Goal: Navigation & Orientation: Find specific page/section

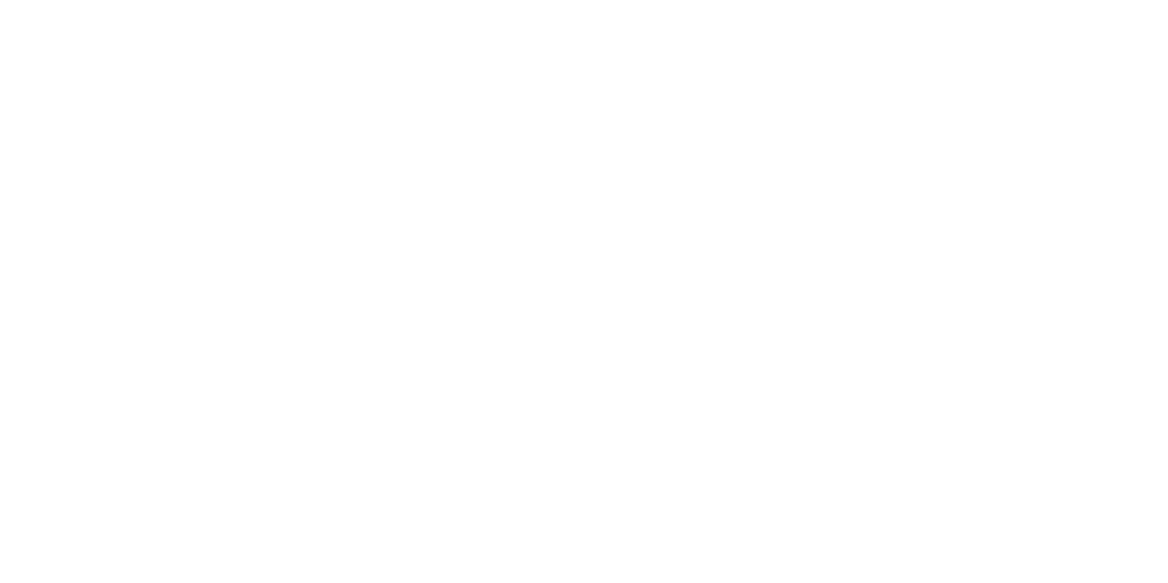
select select
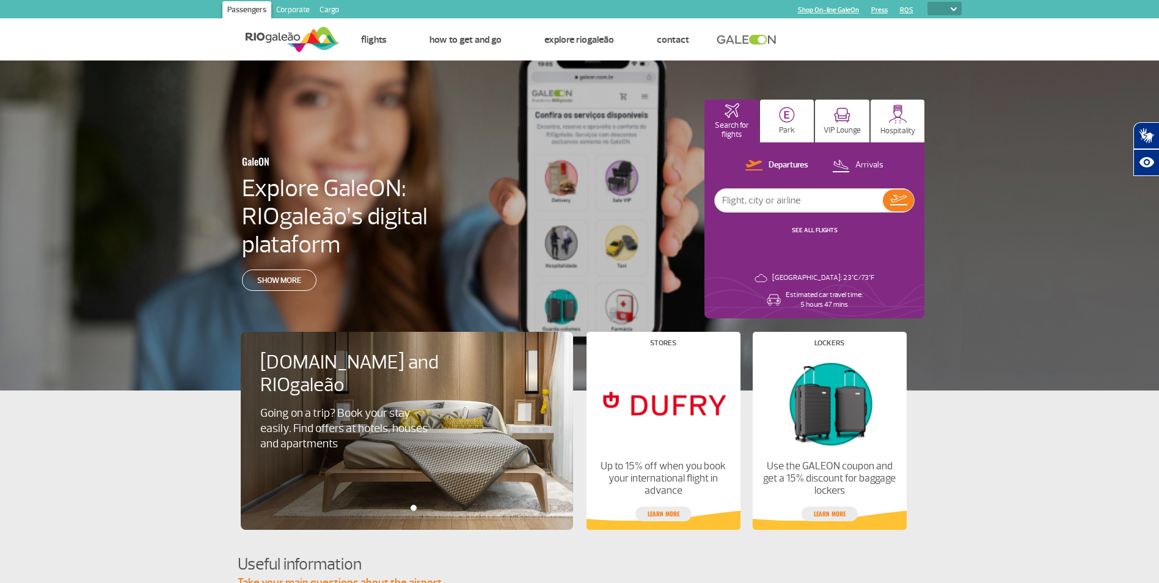
click at [330, 11] on link "Cargo" at bounding box center [329, 11] width 29 height 20
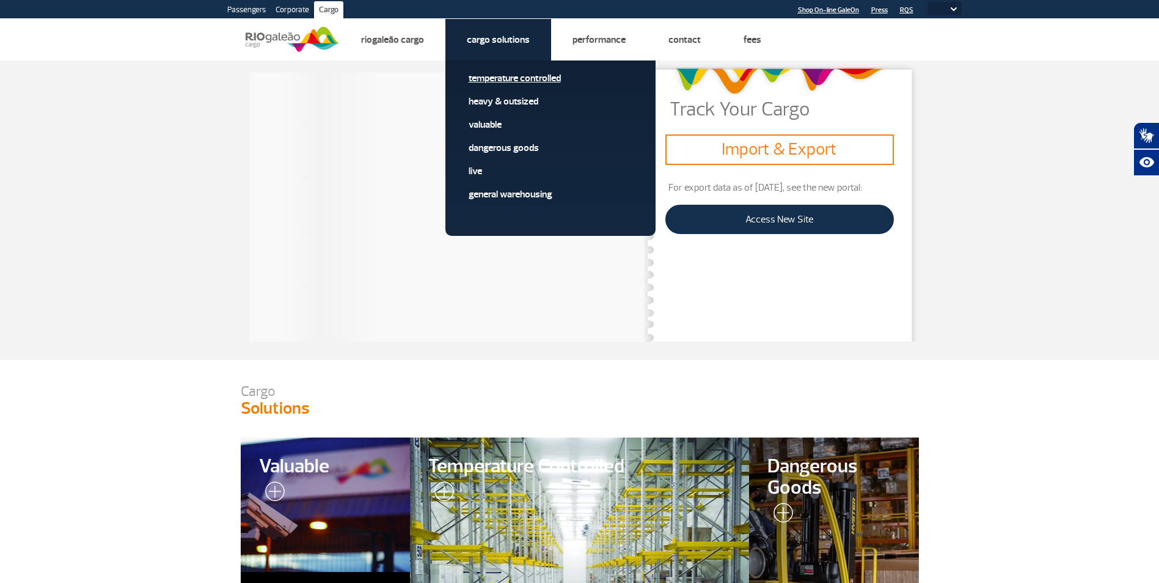
click at [486, 76] on link "Temperature Controlled" at bounding box center [550, 77] width 164 height 13
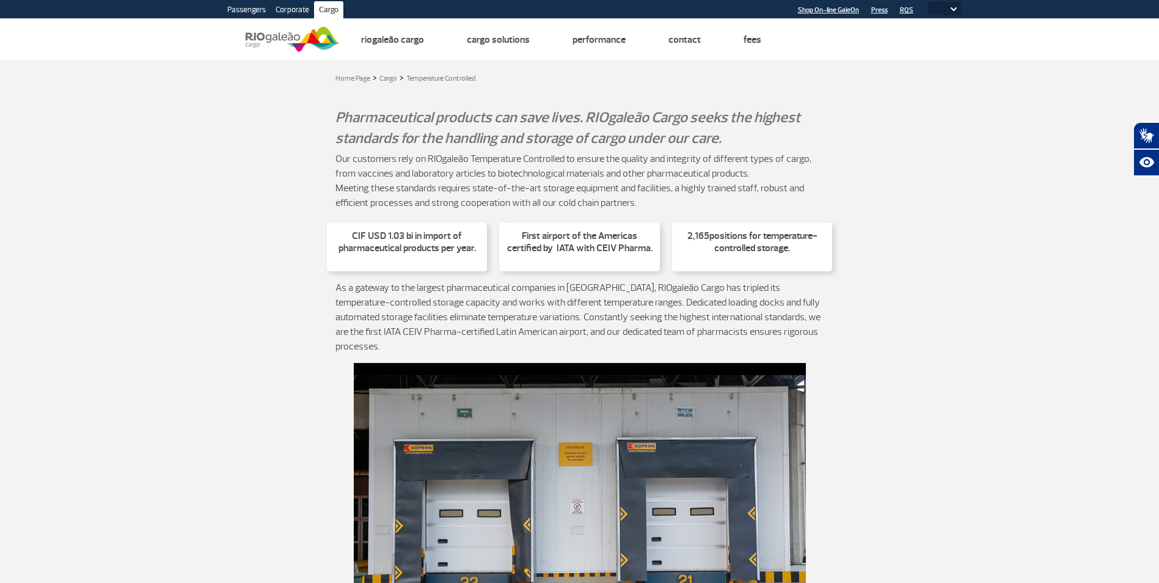
click at [290, 42] on img at bounding box center [293, 39] width 94 height 30
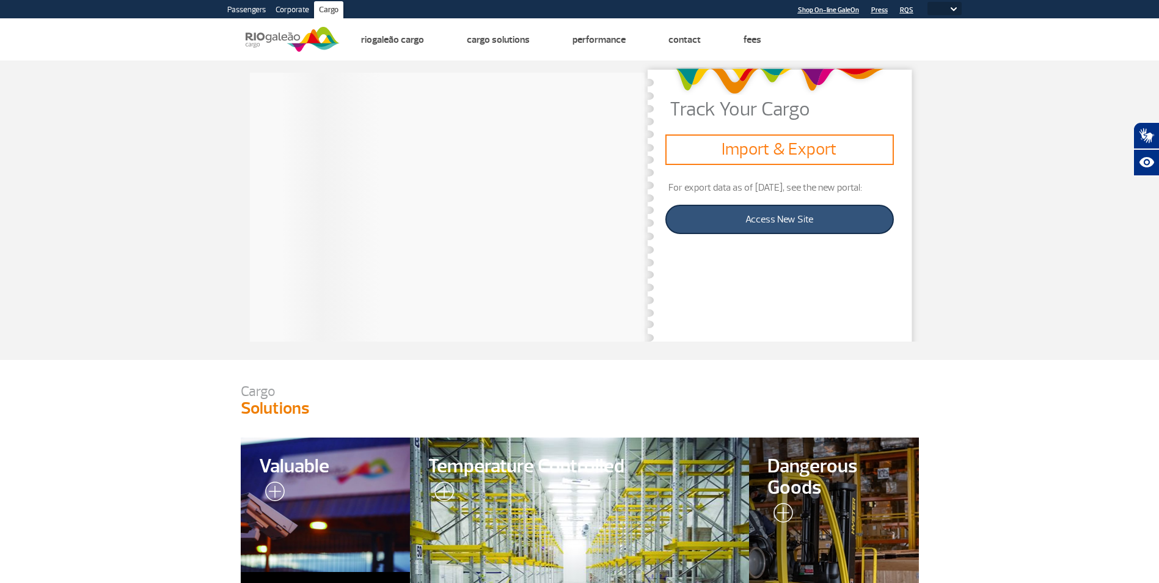
click at [784, 214] on link "Access New Site" at bounding box center [779, 219] width 228 height 29
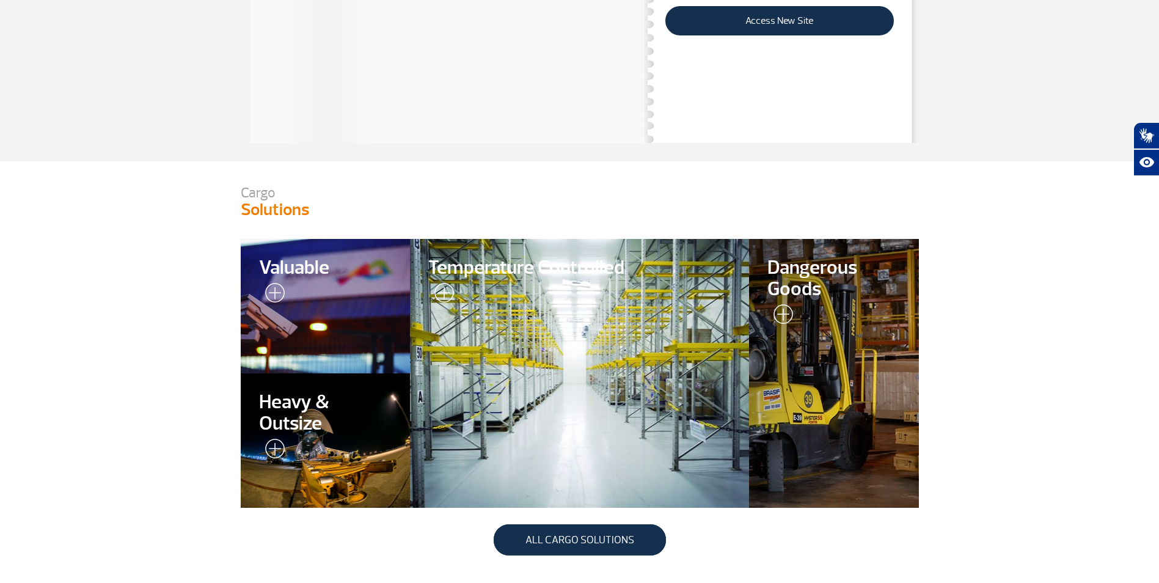
scroll to position [305, 0]
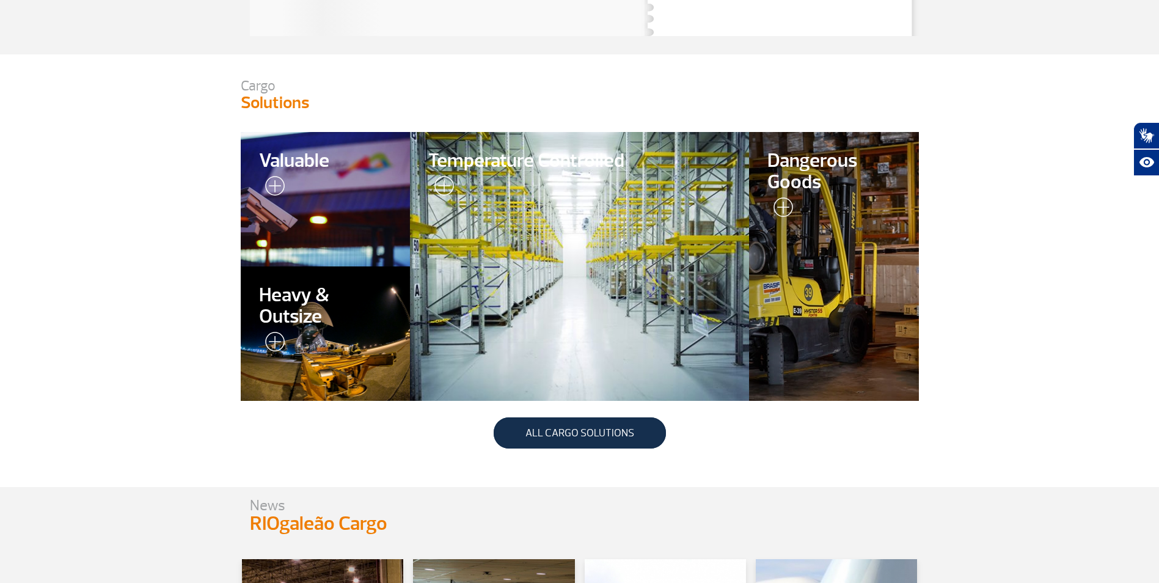
click at [506, 199] on div at bounding box center [579, 266] width 346 height 274
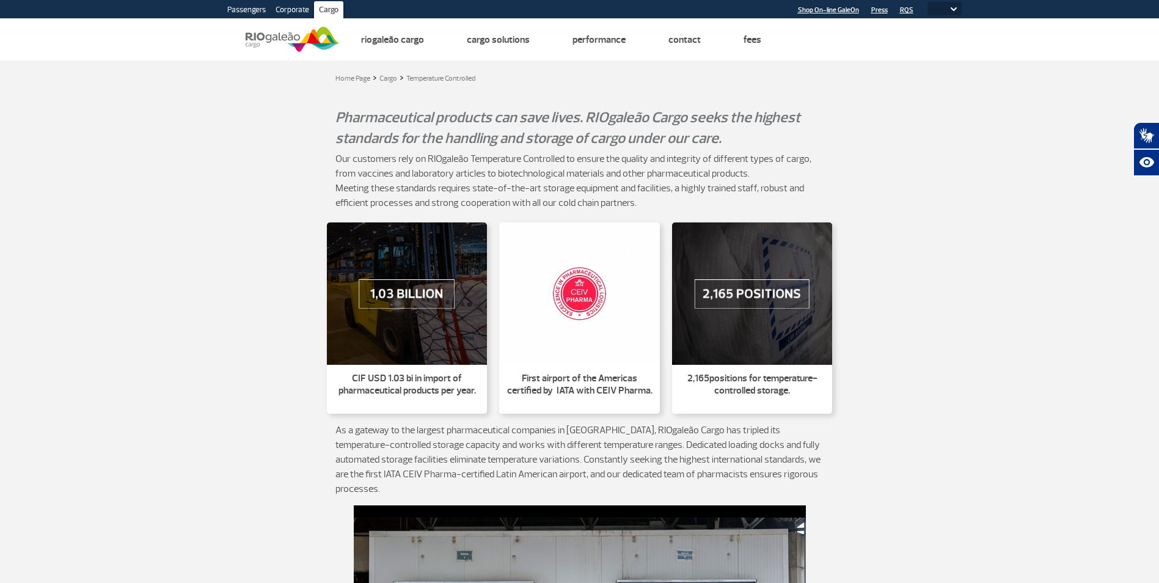
select select
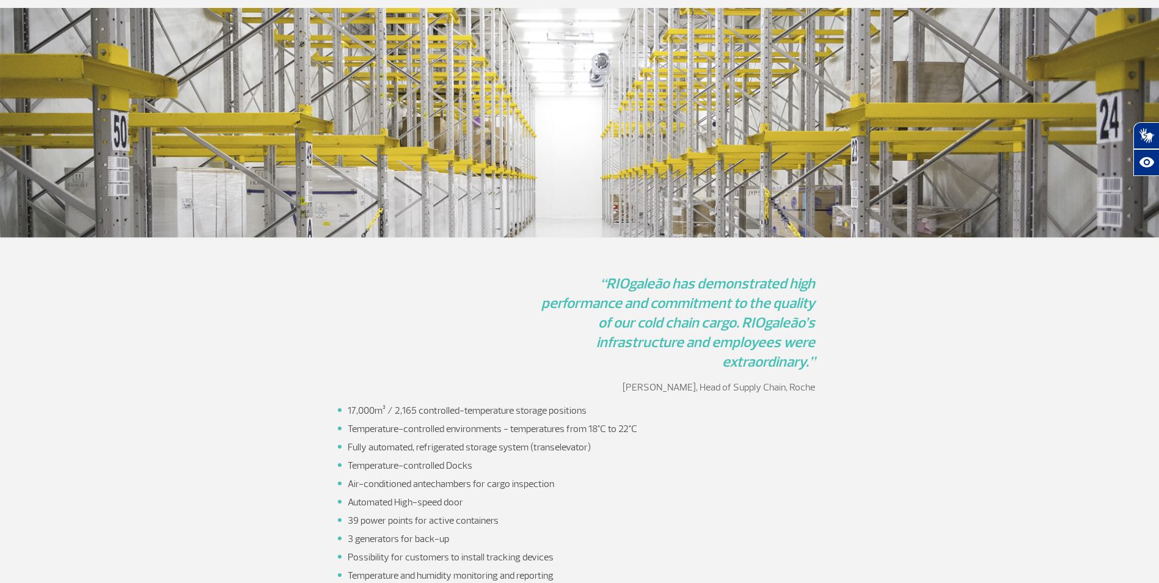
scroll to position [1295, 0]
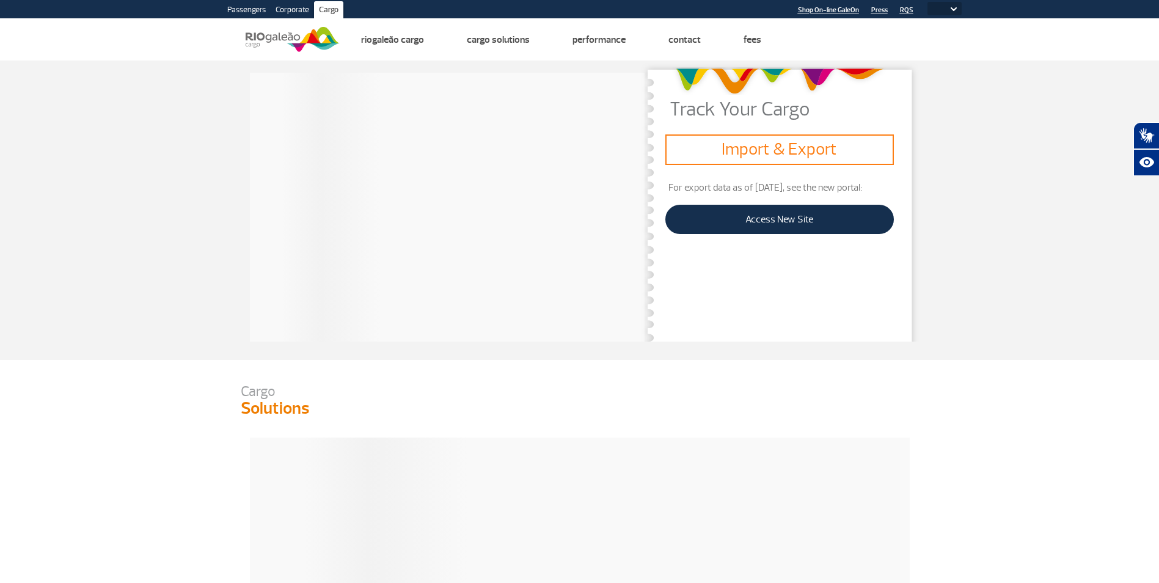
select select
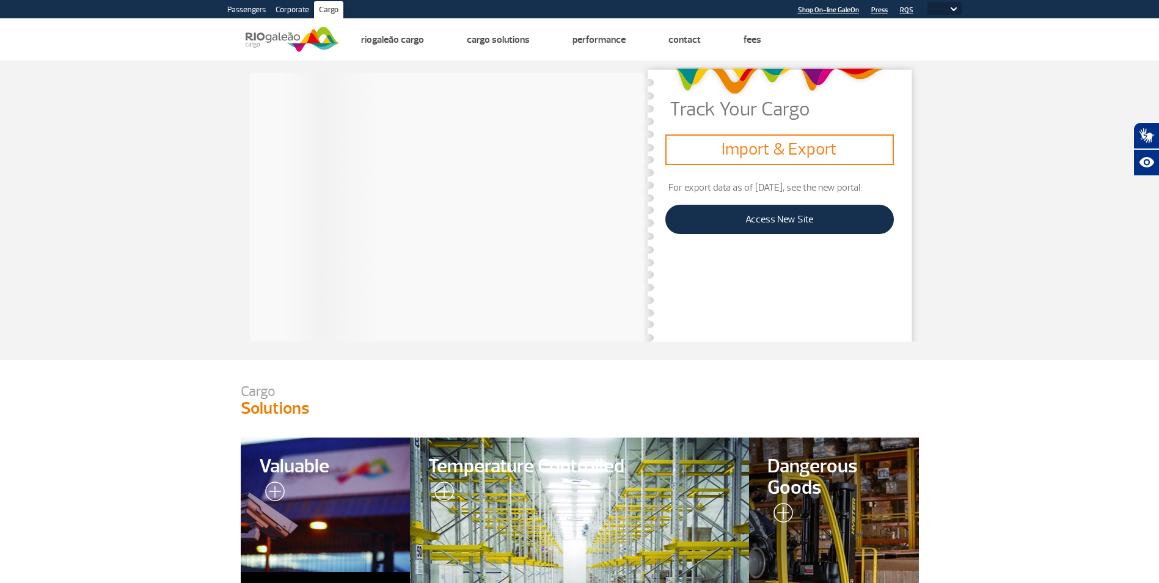
click at [291, 9] on link "Corporate" at bounding box center [292, 11] width 43 height 20
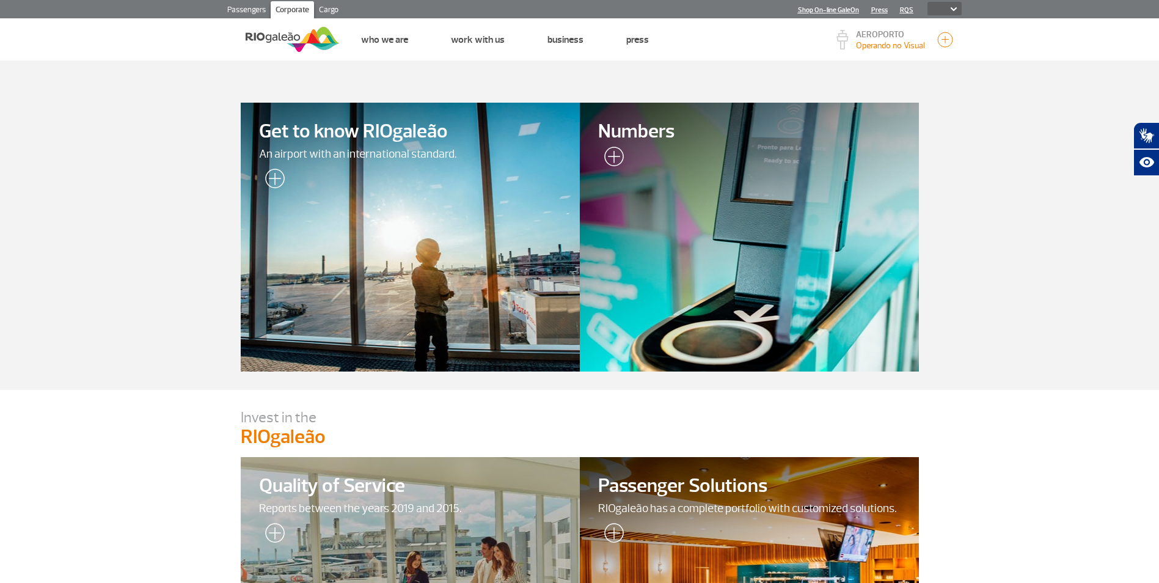
click at [318, 7] on link "Cargo" at bounding box center [328, 11] width 29 height 20
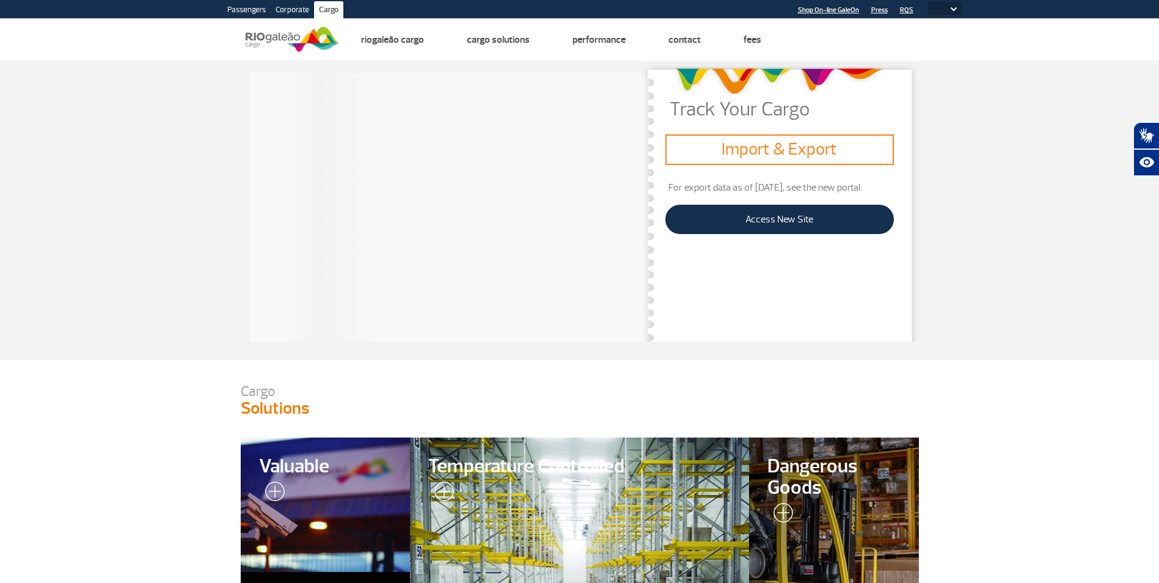
drag, startPoint x: 821, startPoint y: 159, endPoint x: 756, endPoint y: 147, distance: 66.5
click at [820, 159] on h3 "Import & Export" at bounding box center [779, 149] width 218 height 21
click at [739, 139] on h3 "Import & Export" at bounding box center [779, 149] width 218 height 21
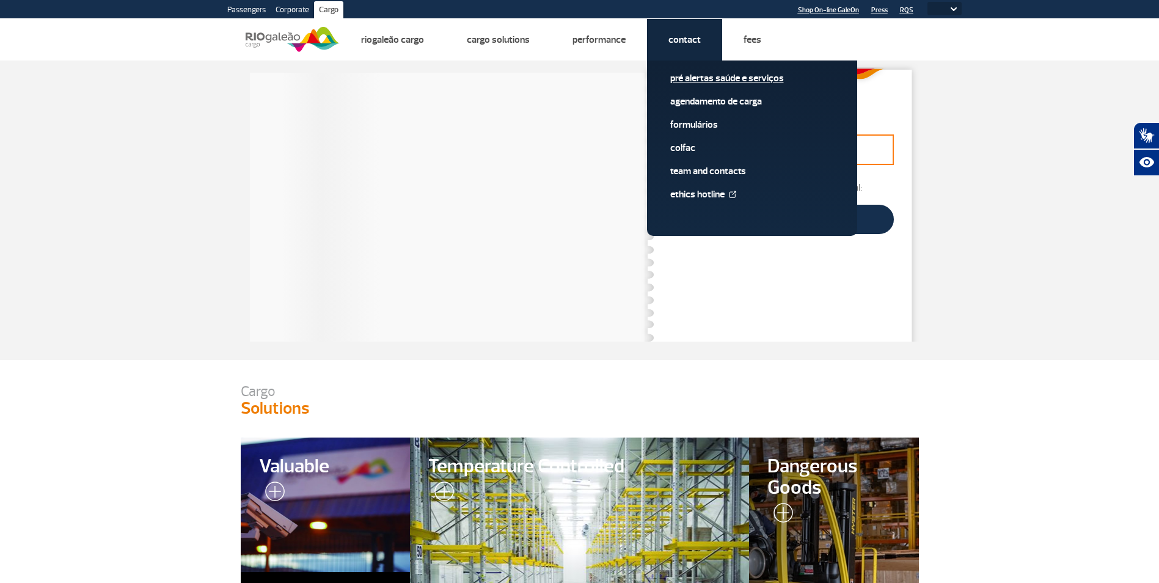
click at [712, 75] on link "Pré alertas Saúde e Serviços" at bounding box center [752, 77] width 164 height 13
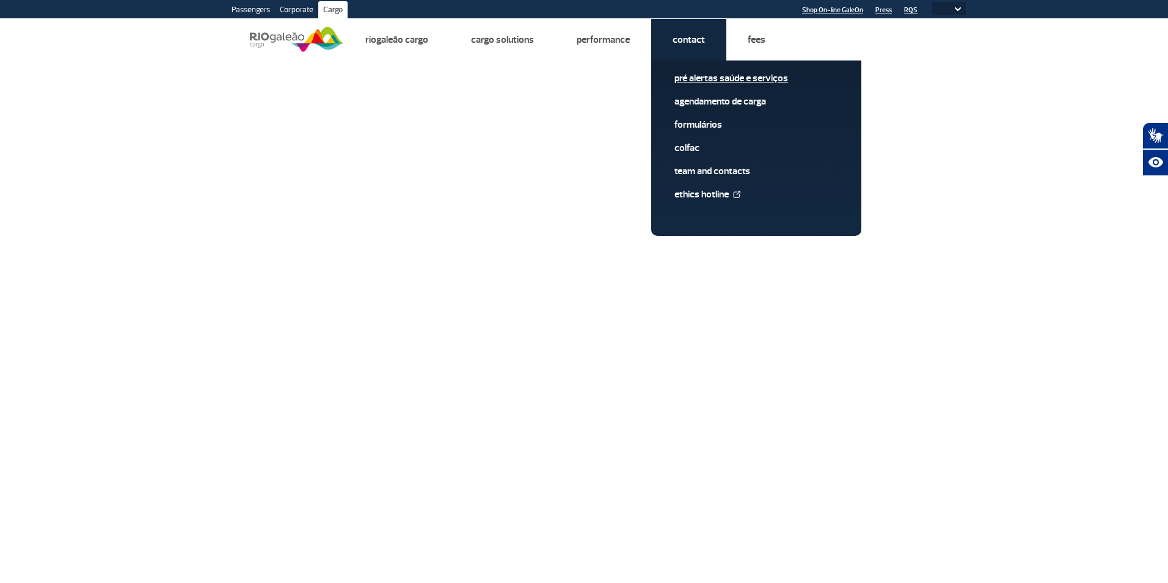
click at [688, 77] on link "Pré alertas Saúde e Serviços" at bounding box center [756, 77] width 164 height 13
click at [693, 73] on link "Pré alertas Saúde e Serviços" at bounding box center [756, 77] width 164 height 13
